Goal: Transaction & Acquisition: Purchase product/service

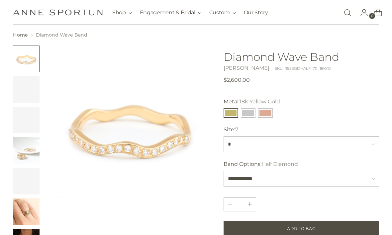
scroll to position [20, 0]
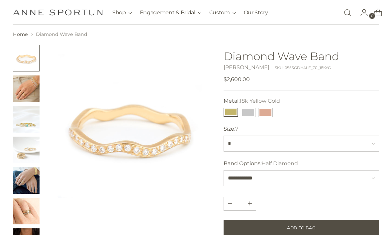
click at [30, 185] on img "Change image to image 5" at bounding box center [26, 180] width 27 height 27
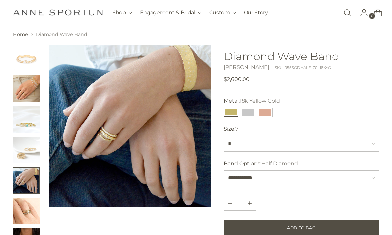
click at [30, 211] on img "Change image to image 6" at bounding box center [26, 211] width 27 height 27
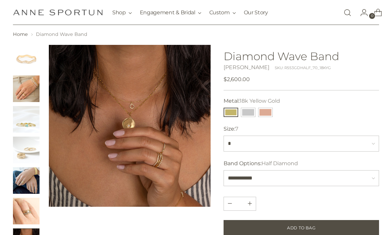
click at [24, 127] on img "Change image to image 3" at bounding box center [26, 119] width 27 height 27
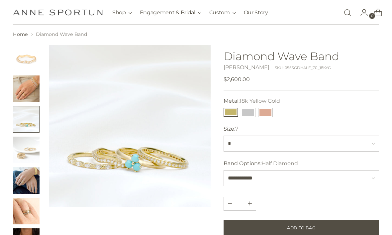
click at [25, 90] on img "Change image to image 2" at bounding box center [26, 88] width 27 height 27
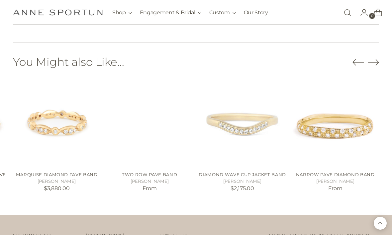
scroll to position [417, 0]
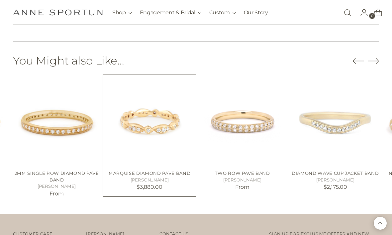
click at [155, 121] on img "Marquise Diamond Pave Band" at bounding box center [150, 121] width 88 height 88
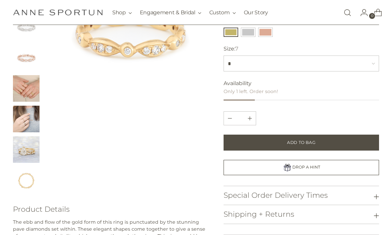
scroll to position [112, 0]
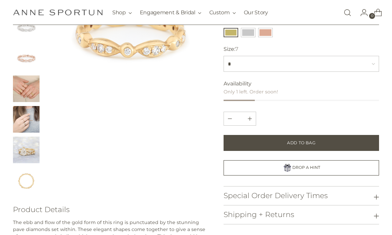
click at [26, 93] on img "Change image to image 5" at bounding box center [26, 88] width 27 height 27
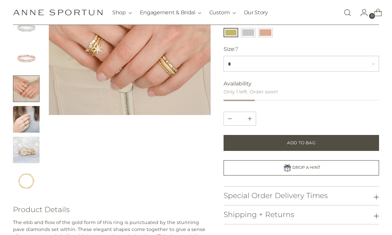
click at [29, 158] on img "Change image to image 7" at bounding box center [26, 150] width 27 height 27
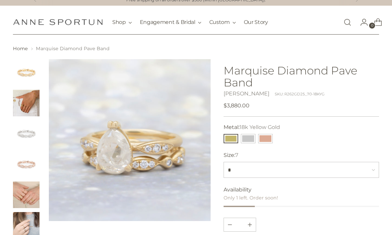
scroll to position [0, 0]
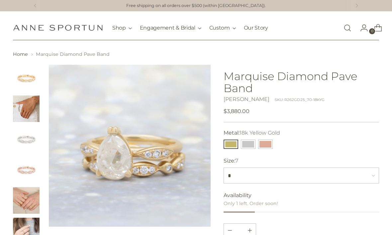
click at [22, 113] on img "Change image to image 2" at bounding box center [26, 108] width 27 height 27
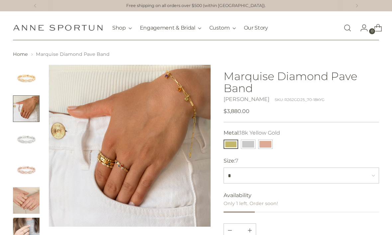
click at [22, 83] on img "Change image to image 1" at bounding box center [26, 78] width 27 height 27
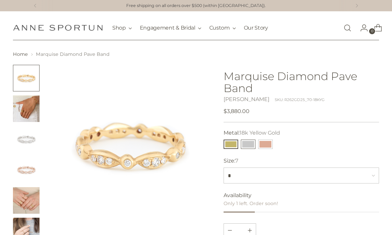
click at [252, 144] on button "14k White Gold" at bounding box center [248, 144] width 15 height 9
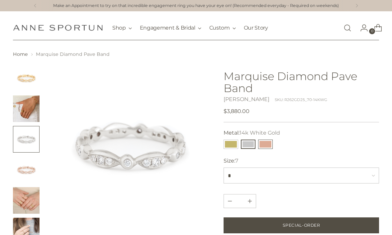
click at [270, 145] on button "14k Rose Gold" at bounding box center [265, 144] width 15 height 9
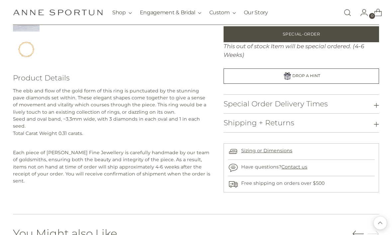
scroll to position [196, 0]
